Goal: Find contact information

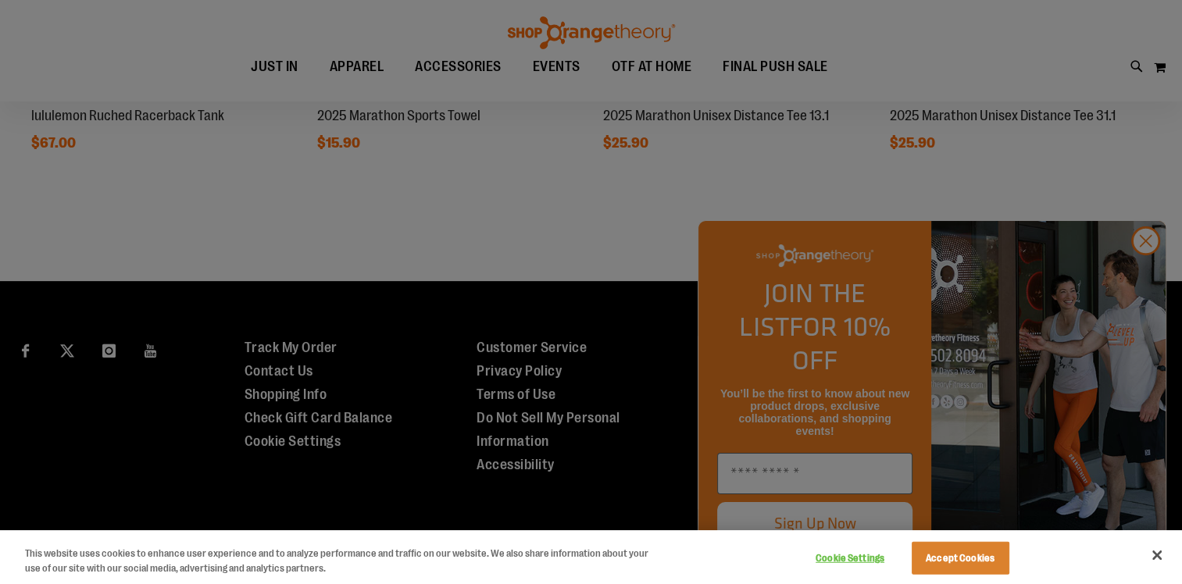
scroll to position [1583, 0]
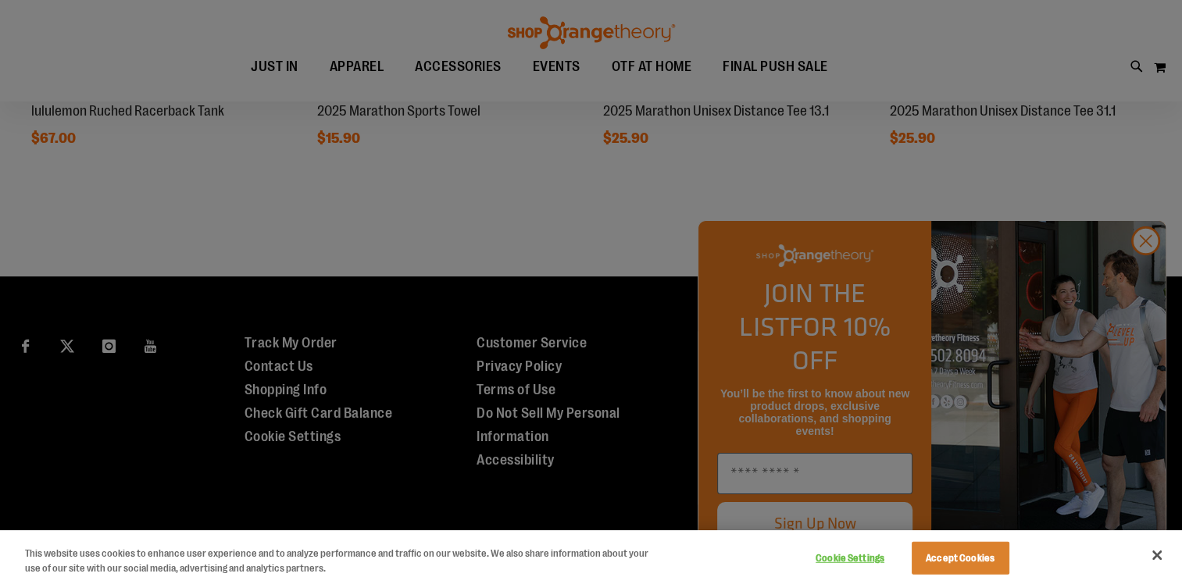
click at [1137, 277] on div at bounding box center [591, 292] width 1182 height 584
click at [1144, 276] on div at bounding box center [591, 292] width 1182 height 584
click at [1153, 563] on button "Close" at bounding box center [1157, 555] width 34 height 34
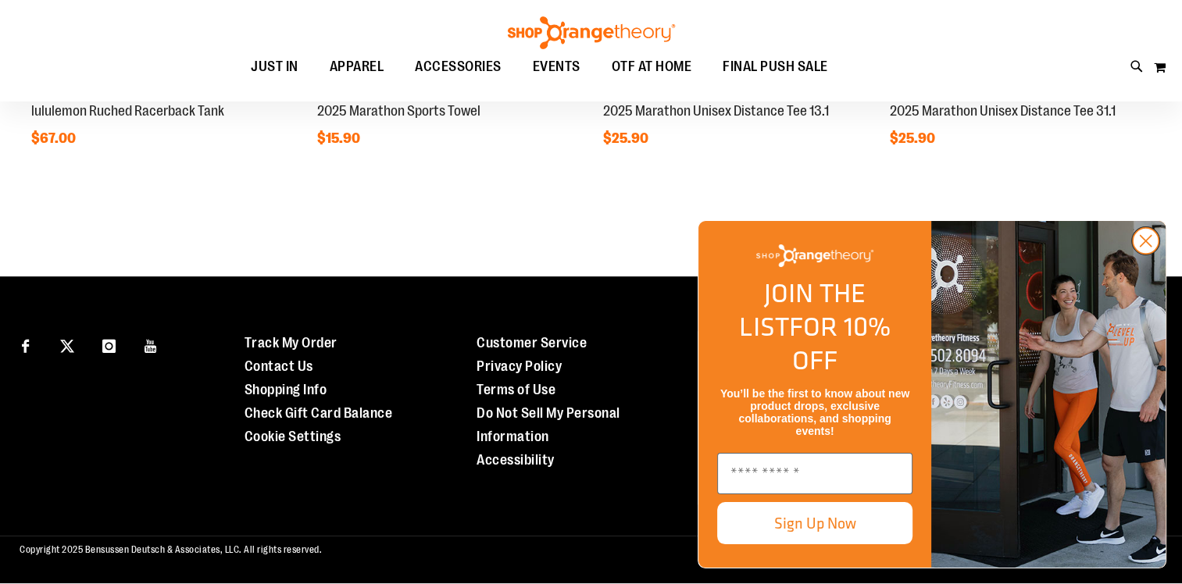
click at [1144, 254] on circle "Close dialog" at bounding box center [1146, 241] width 26 height 26
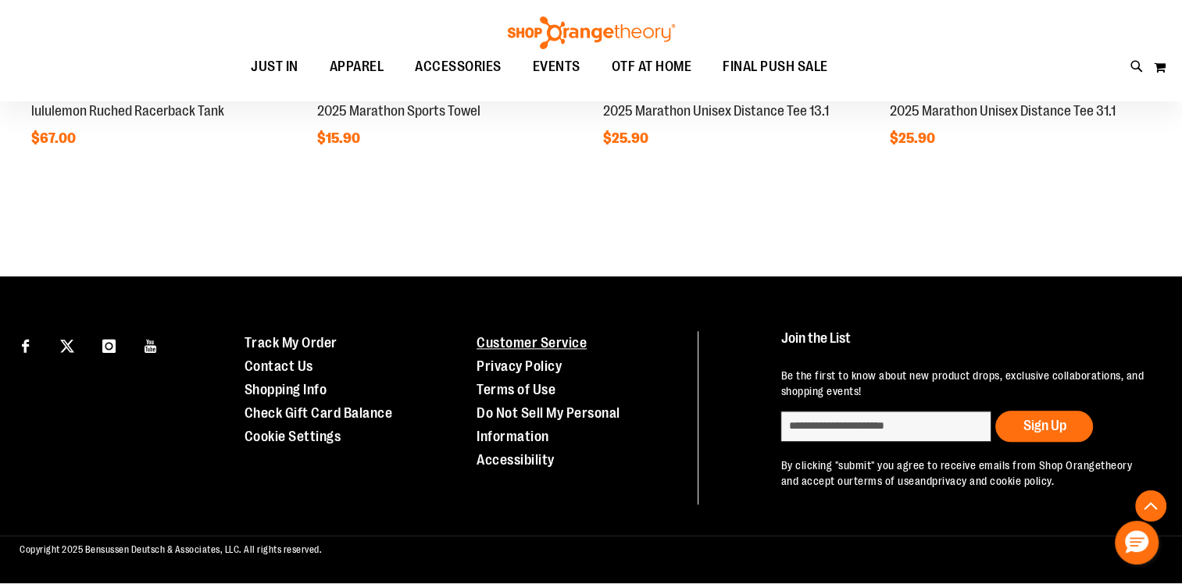
click at [528, 339] on link "Customer Service" at bounding box center [532, 343] width 110 height 16
